Goal: Task Accomplishment & Management: Manage account settings

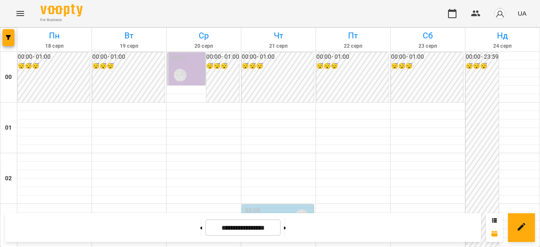
scroll to position [802, 0]
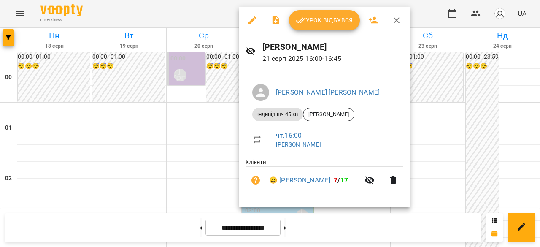
click at [331, 19] on span "Урок відбувся" at bounding box center [324, 20] width 57 height 10
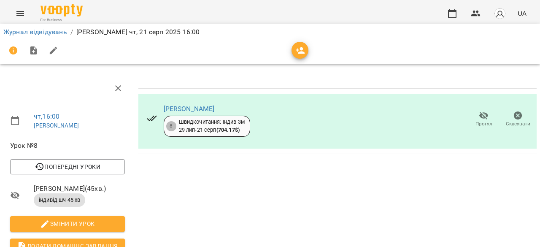
click at [480, 116] on icon "button" at bounding box center [484, 116] width 9 height 8
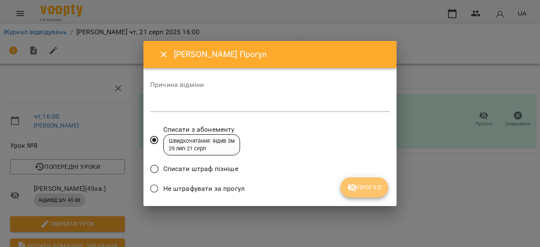
click at [366, 189] on span "Прогул" at bounding box center [364, 187] width 34 height 10
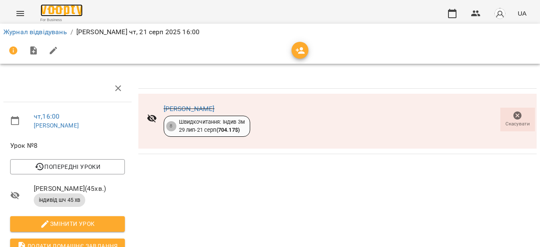
click at [51, 14] on img at bounding box center [62, 10] width 42 height 12
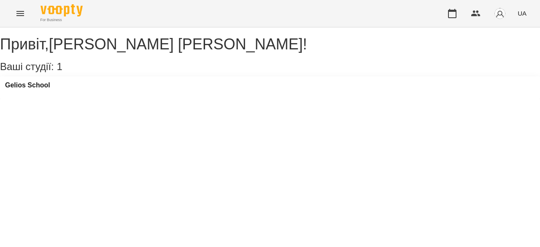
click at [17, 15] on icon "Menu" at bounding box center [20, 13] width 10 height 10
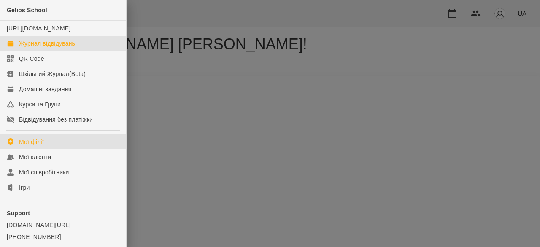
click at [43, 46] on link "Журнал відвідувань" at bounding box center [63, 43] width 126 height 15
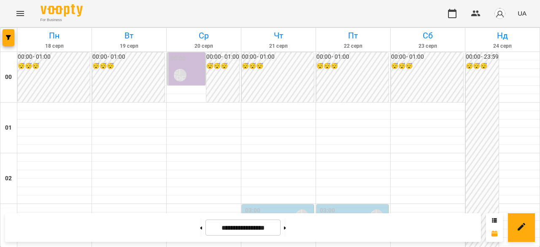
scroll to position [844, 0]
